Goal: Navigation & Orientation: Find specific page/section

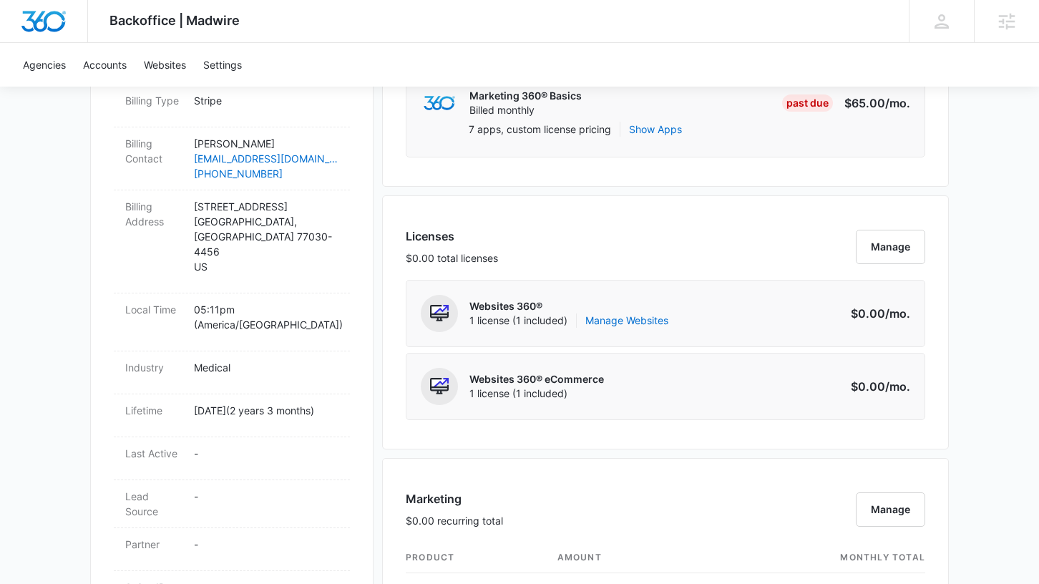
scroll to position [479, 0]
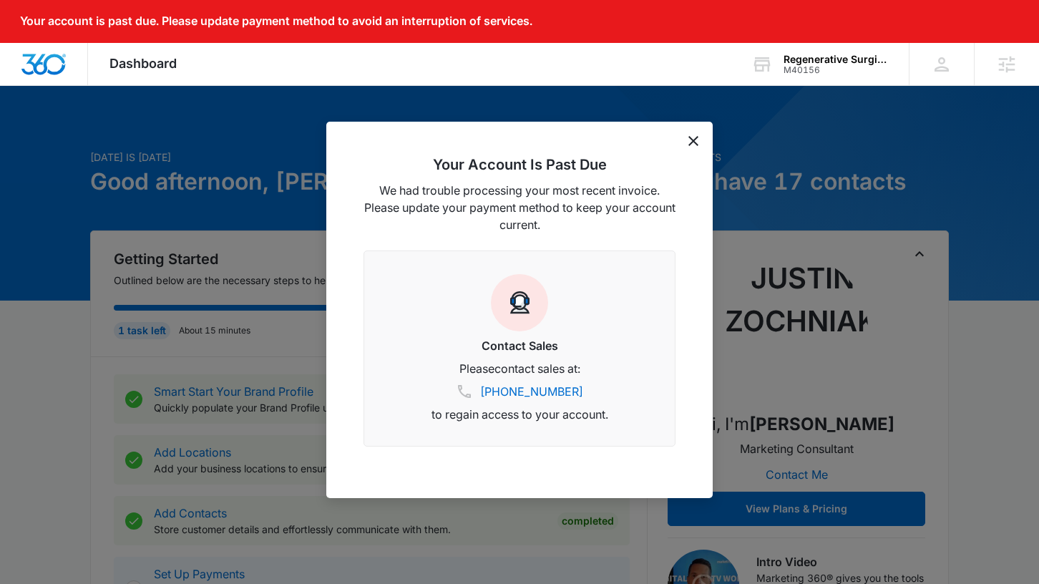
click at [694, 140] on icon "dismiss this dialog" at bounding box center [693, 141] width 10 height 10
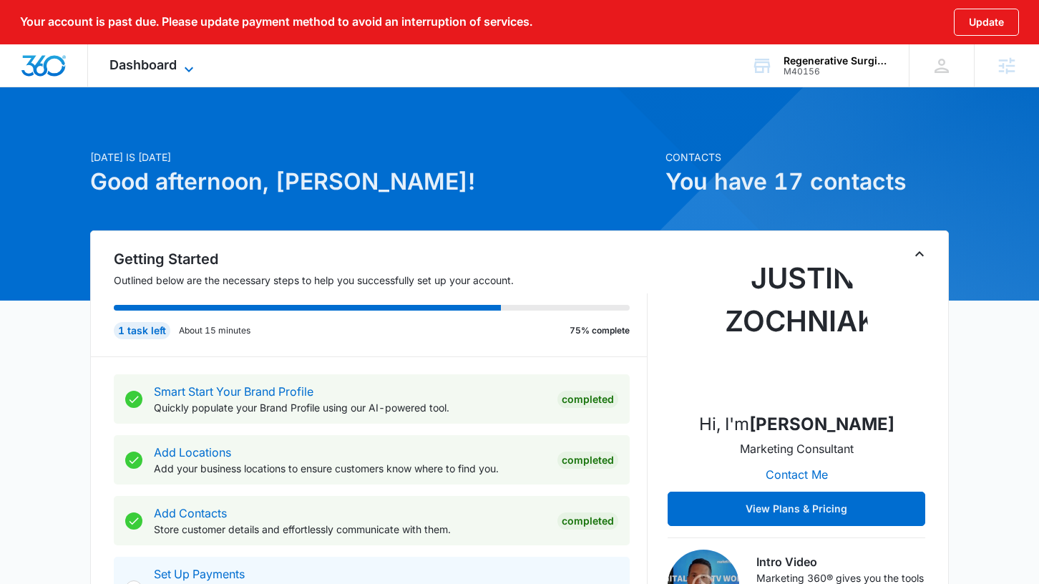
click at [142, 70] on span "Dashboard" at bounding box center [142, 64] width 67 height 15
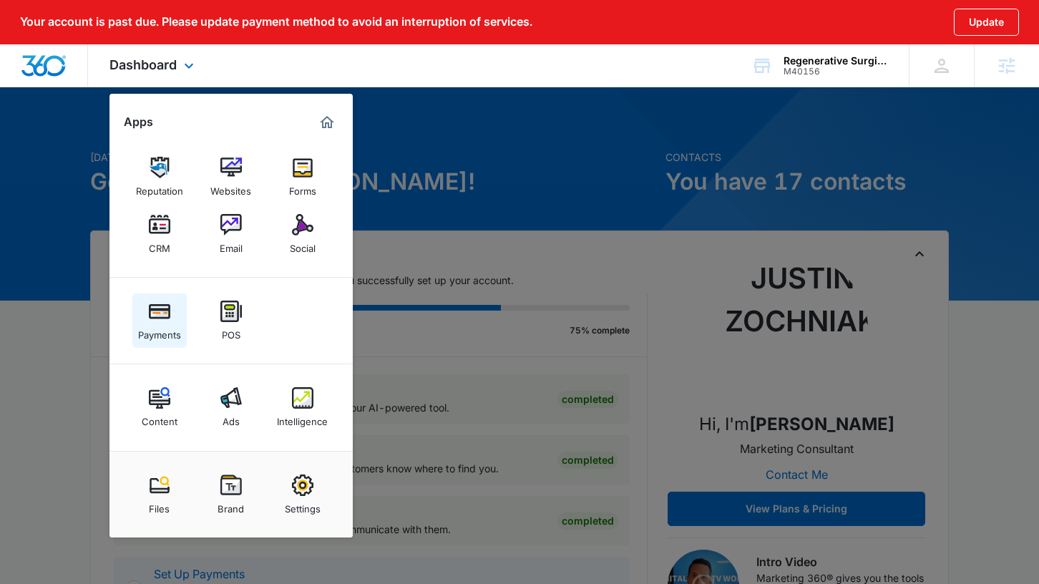
click at [169, 319] on img at bounding box center [159, 311] width 21 height 21
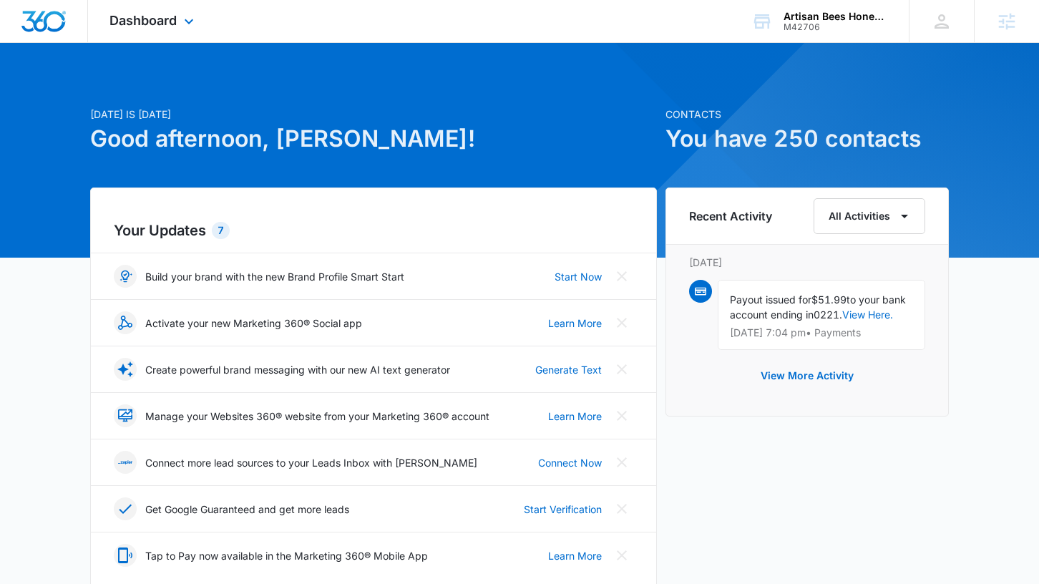
click at [177, 28] on div "Dashboard Apps Reputation Websites Forms CRM Email Social Shop Payments POS Con…" at bounding box center [153, 21] width 131 height 42
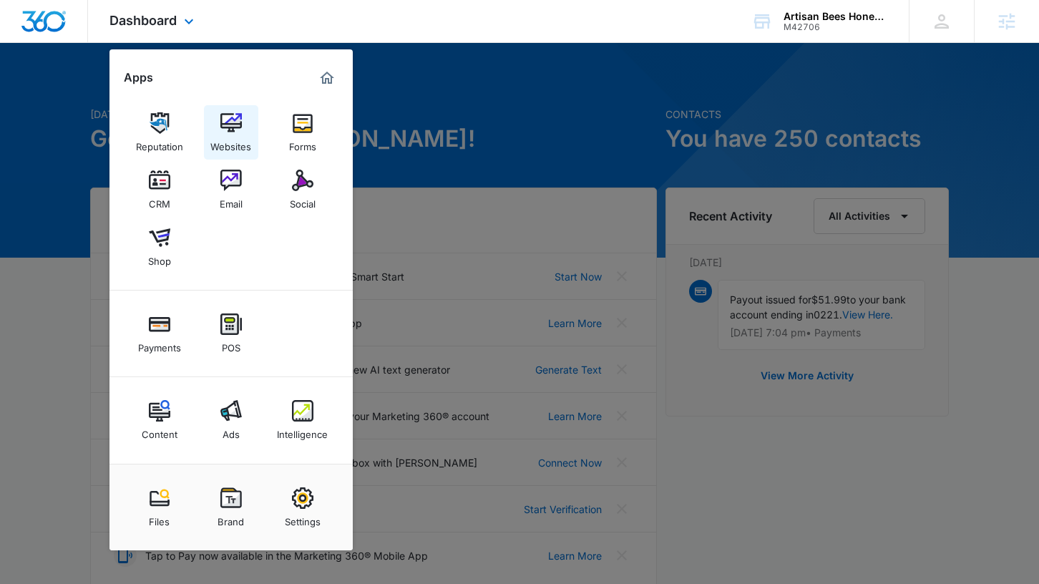
click at [240, 121] on img at bounding box center [230, 122] width 21 height 21
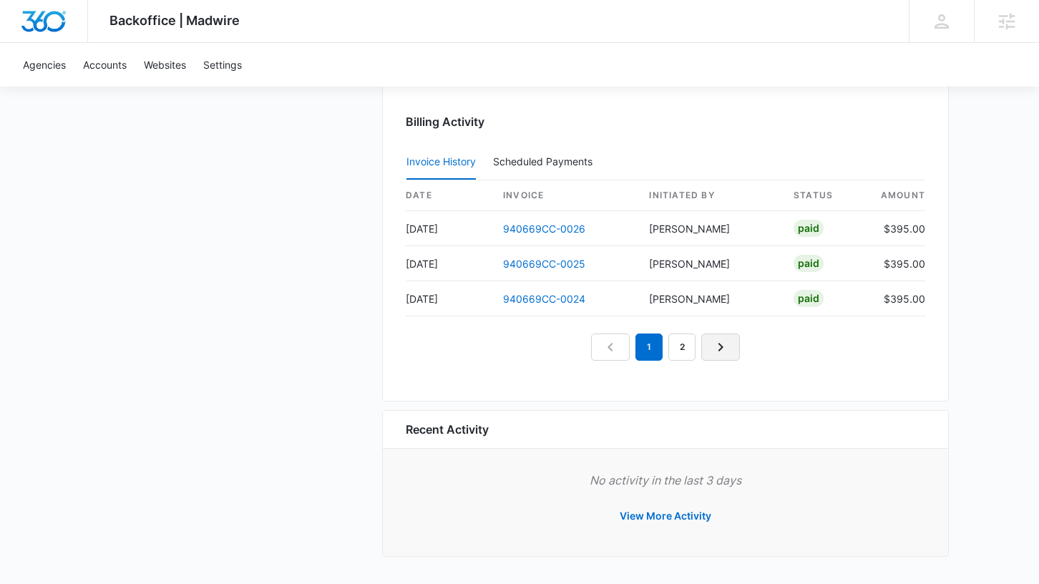
click at [714, 355] on icon "Next Page" at bounding box center [720, 346] width 17 height 17
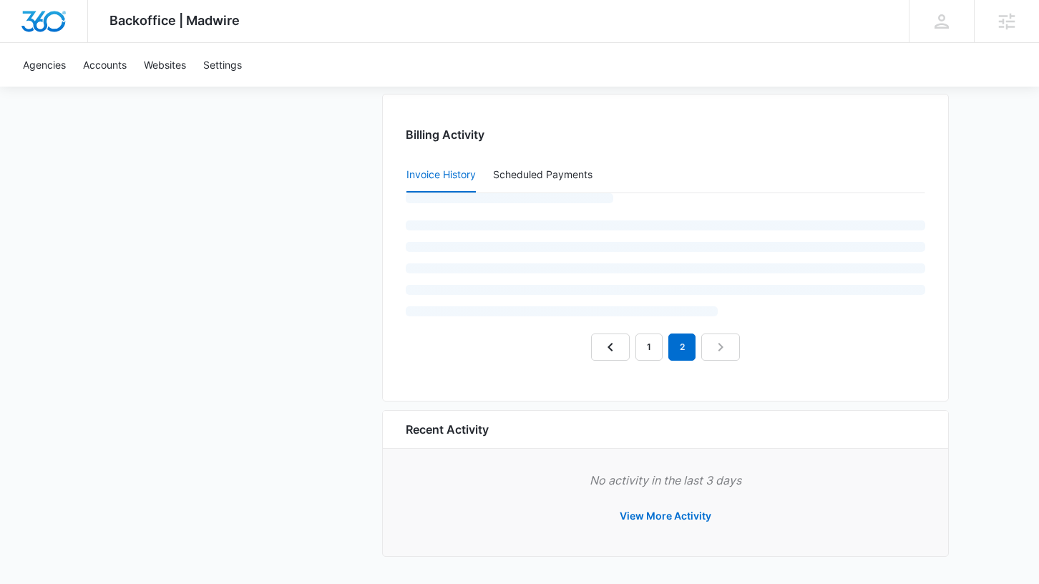
scroll to position [1418, 0]
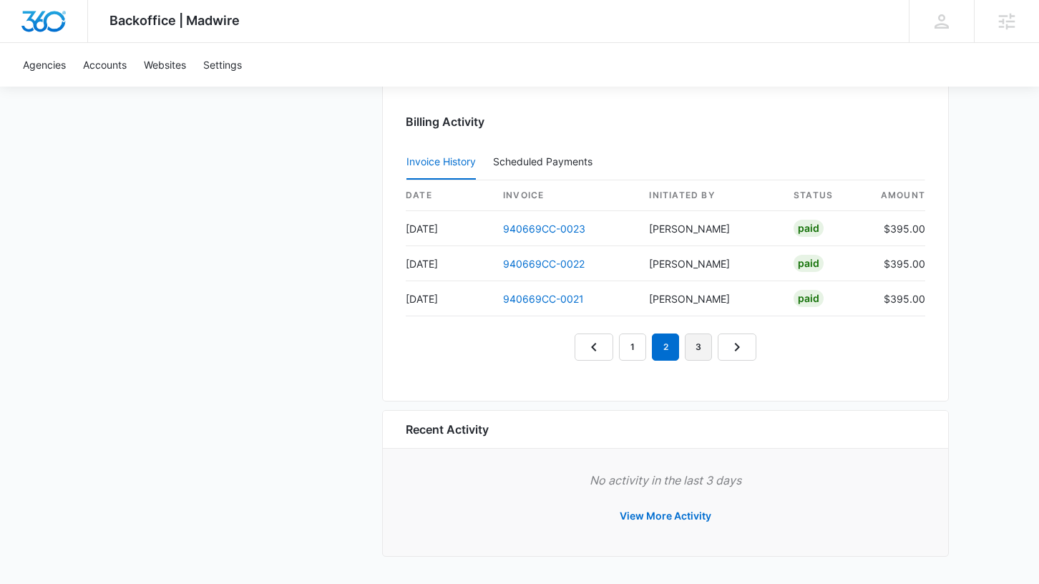
click at [703, 350] on link "3" at bounding box center [698, 346] width 27 height 27
click at [648, 351] on link "2" at bounding box center [648, 346] width 27 height 27
click at [620, 350] on link "1" at bounding box center [616, 346] width 27 height 27
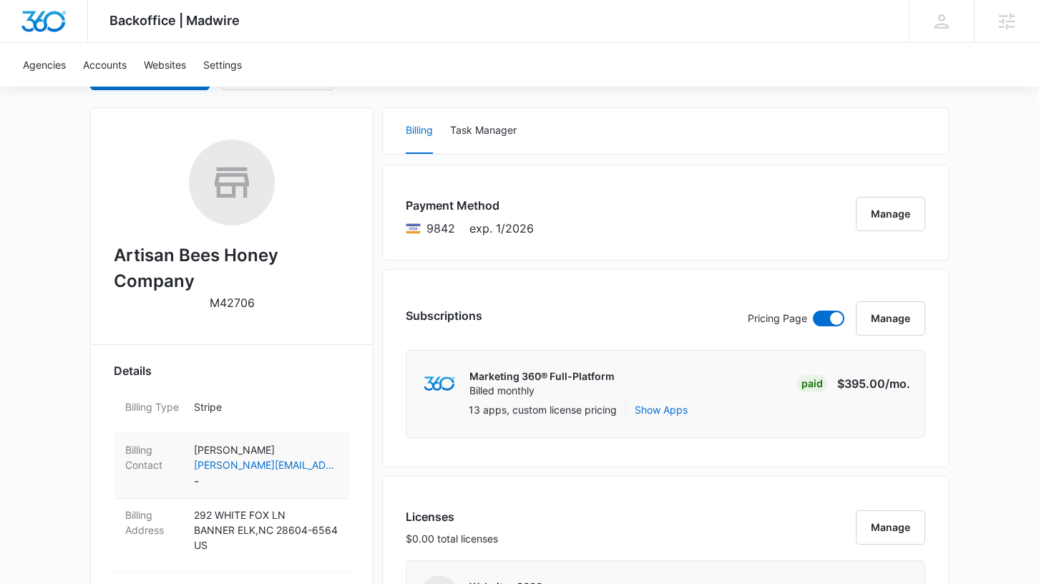
scroll to position [197, 0]
